Goal: Navigation & Orientation: Find specific page/section

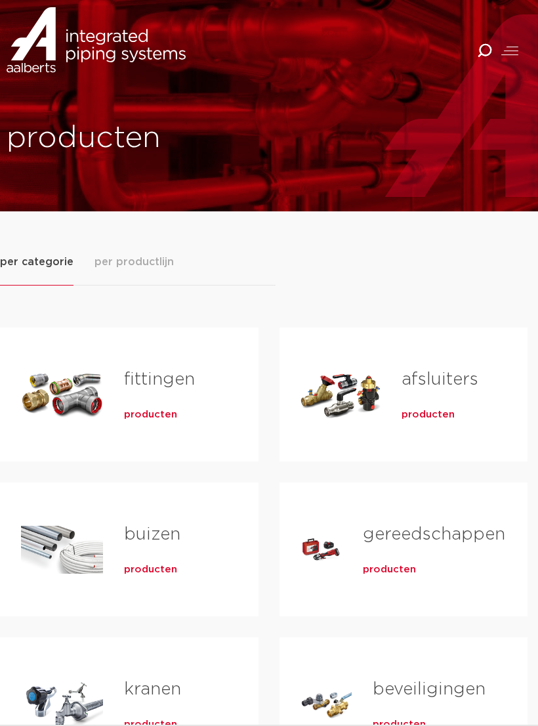
click at [516, 44] on div at bounding box center [510, 50] width 17 height 15
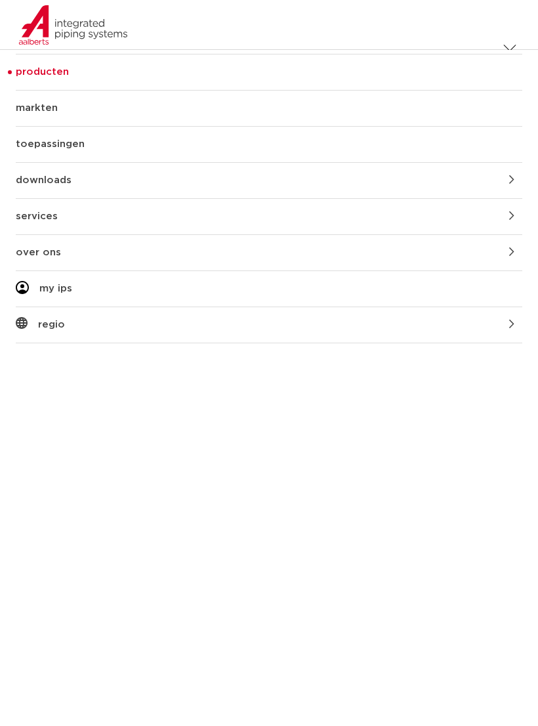
click at [255, 665] on div "producten markten toepassingen downloads Terug alle downloads certificaten cad …" at bounding box center [269, 413] width 538 height 726
click at [406, 674] on div "producten markten toepassingen downloads Terug alle downloads certificaten cad …" at bounding box center [269, 413] width 538 height 726
click at [401, 689] on div "producten markten toepassingen downloads Terug alle downloads certificaten cad …" at bounding box center [269, 413] width 538 height 726
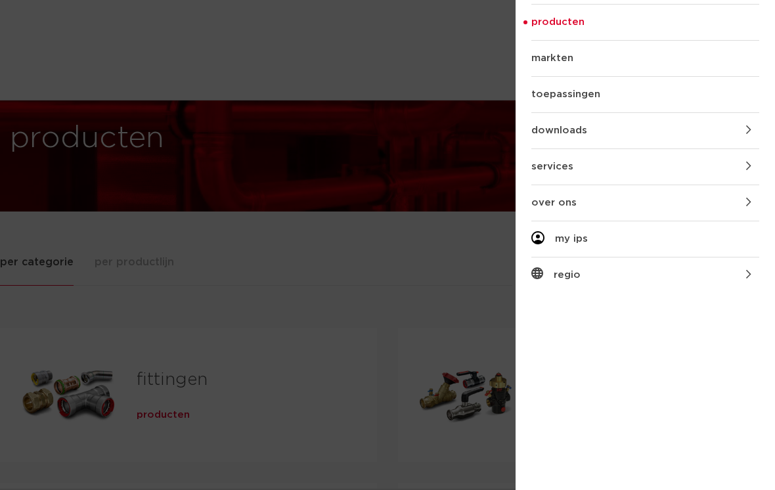
click at [142, 190] on div "producten markten toepassingen downloads Terug alle downloads certificaten cad …" at bounding box center [387, 245] width 775 height 490
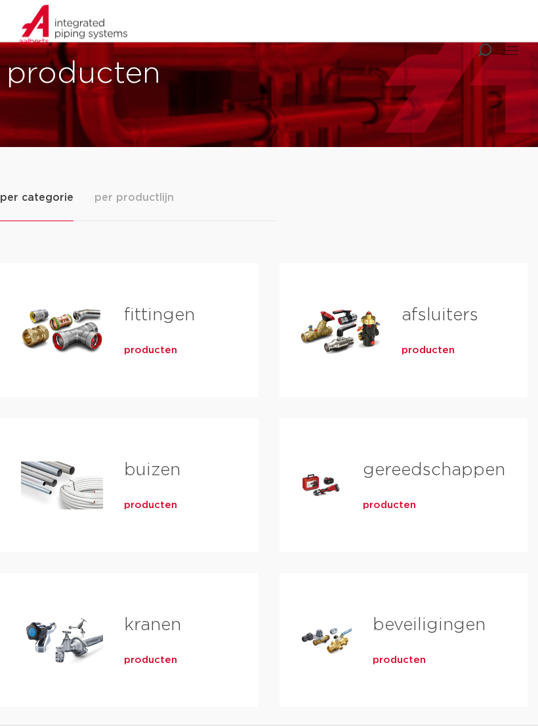
scroll to position [64, 0]
click at [192, 726] on div "per categorie per productlijn fittingen producten buizen producten" at bounding box center [269, 479] width 538 height 665
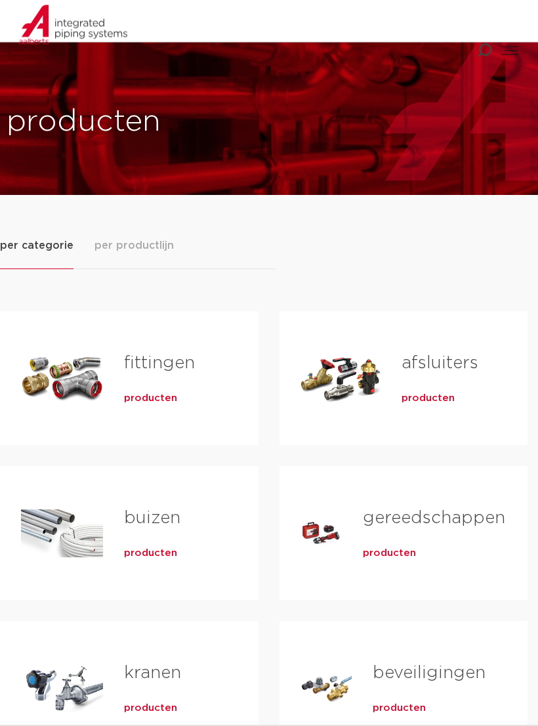
scroll to position [0, 0]
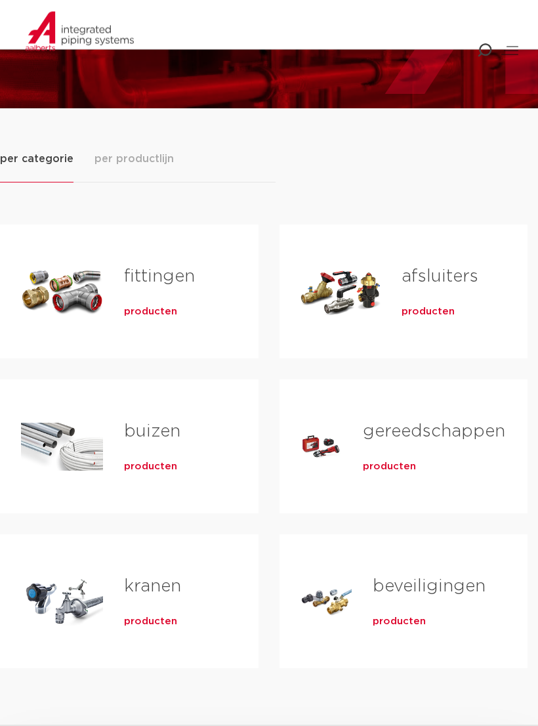
scroll to position [104, 0]
